Goal: Task Accomplishment & Management: Use online tool/utility

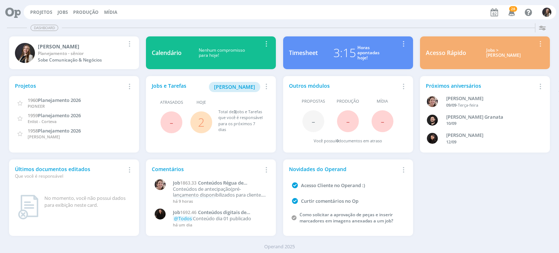
click at [201, 120] on link "2" at bounding box center [201, 122] width 7 height 16
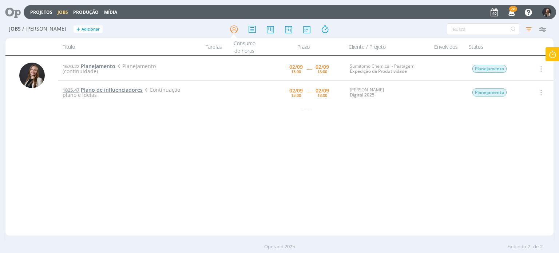
click at [115, 90] on span "Plano de influenciadores" at bounding box center [112, 89] width 62 height 7
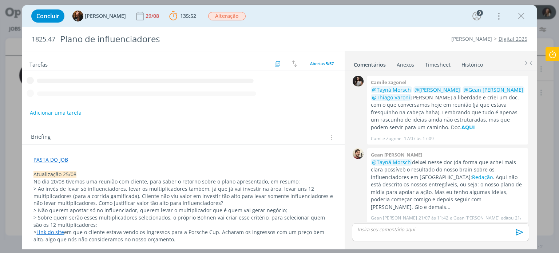
click at [553, 55] on icon at bounding box center [552, 54] width 13 height 14
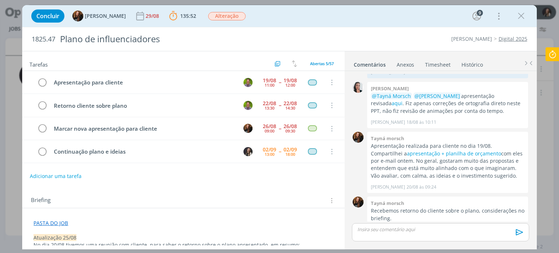
scroll to position [21, 0]
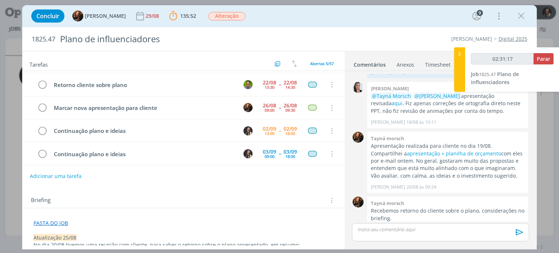
type input "02:31:18"
click at [542, 60] on span "Parar" at bounding box center [543, 58] width 13 height 7
